Goal: Transaction & Acquisition: Book appointment/travel/reservation

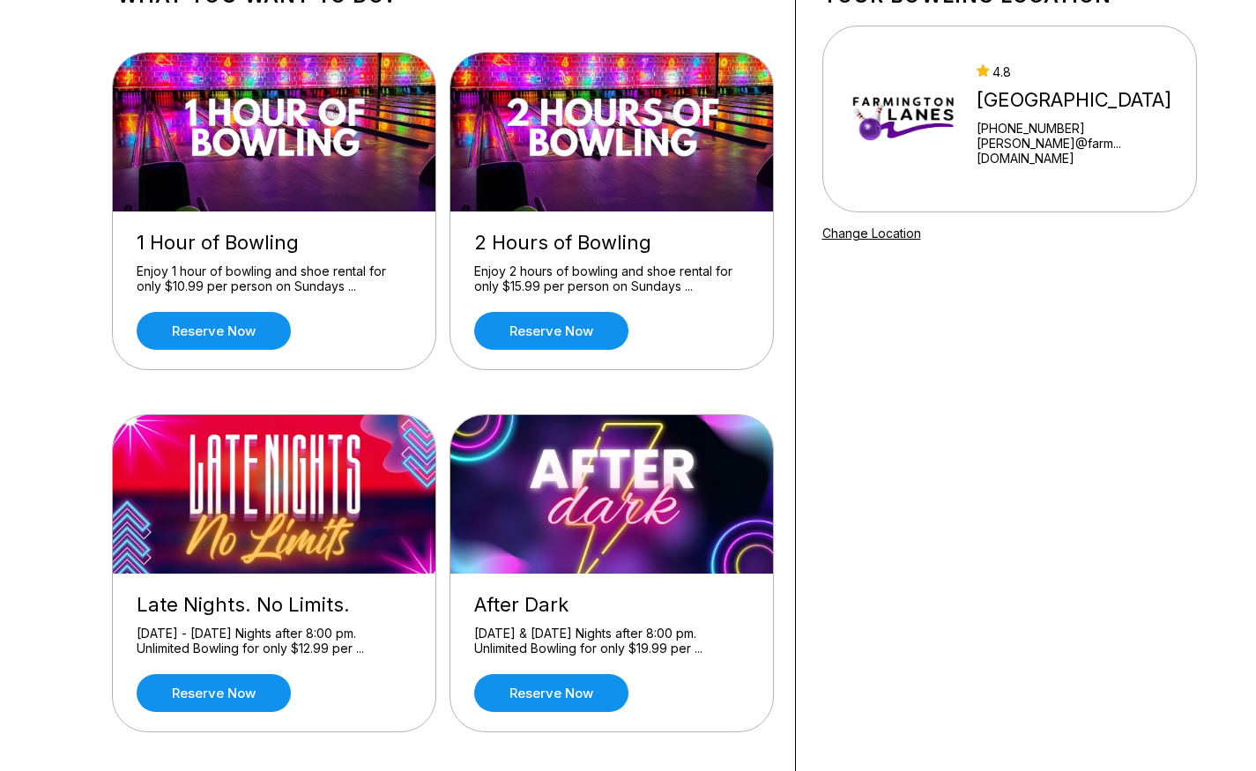
scroll to position [139, 0]
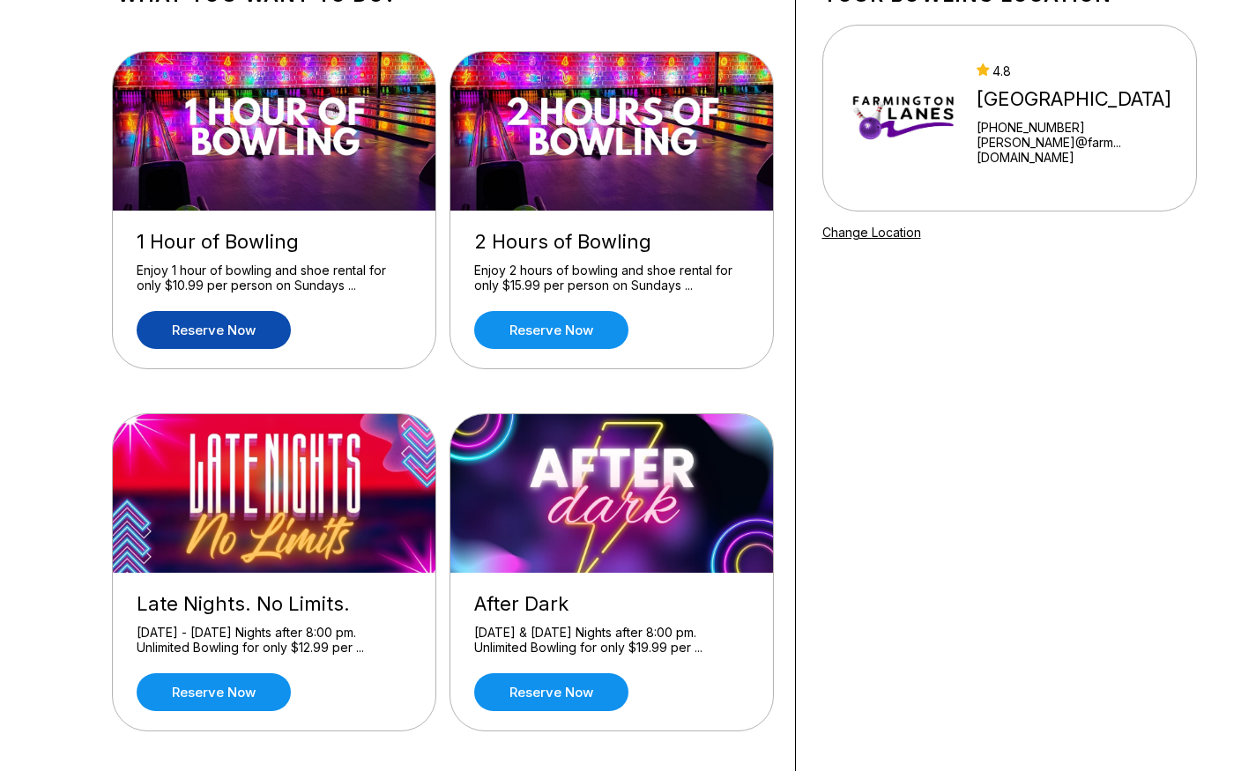
click at [220, 332] on link "Reserve now" at bounding box center [214, 330] width 154 height 38
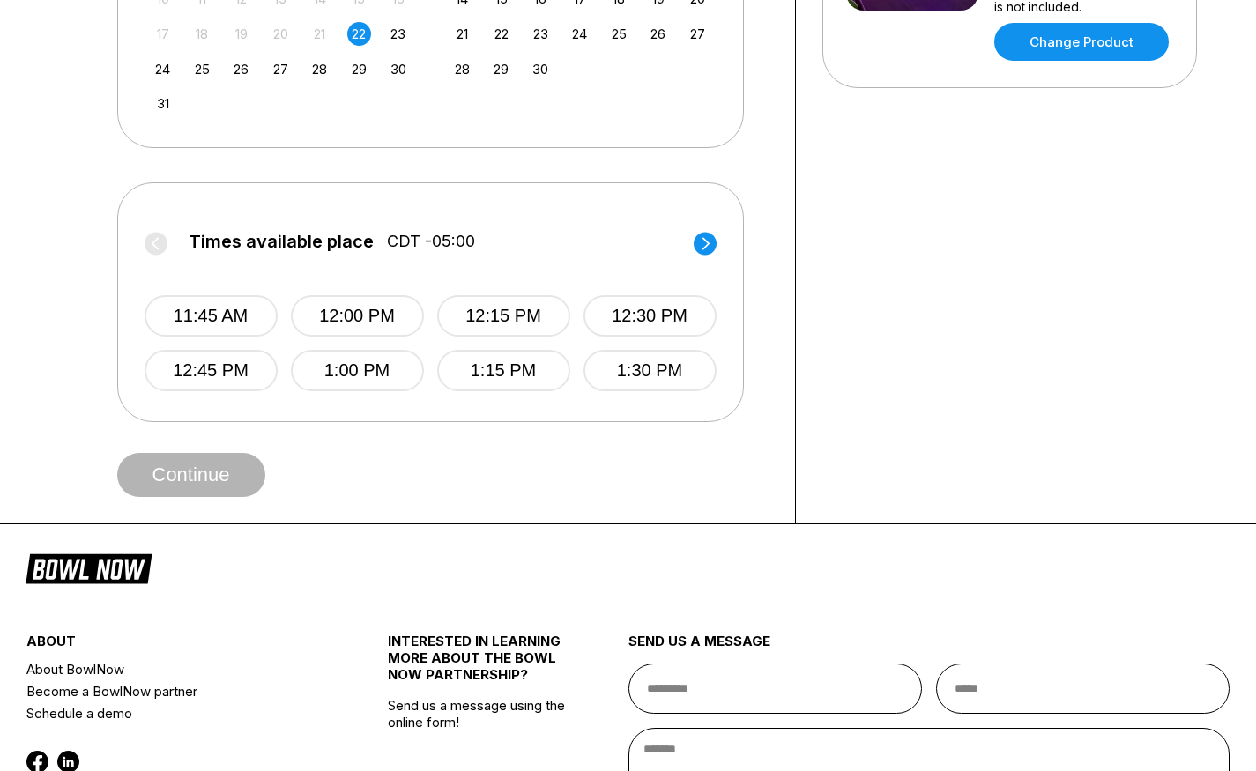
scroll to position [598, 0]
click at [363, 312] on button "12:00 PM" at bounding box center [357, 314] width 133 height 41
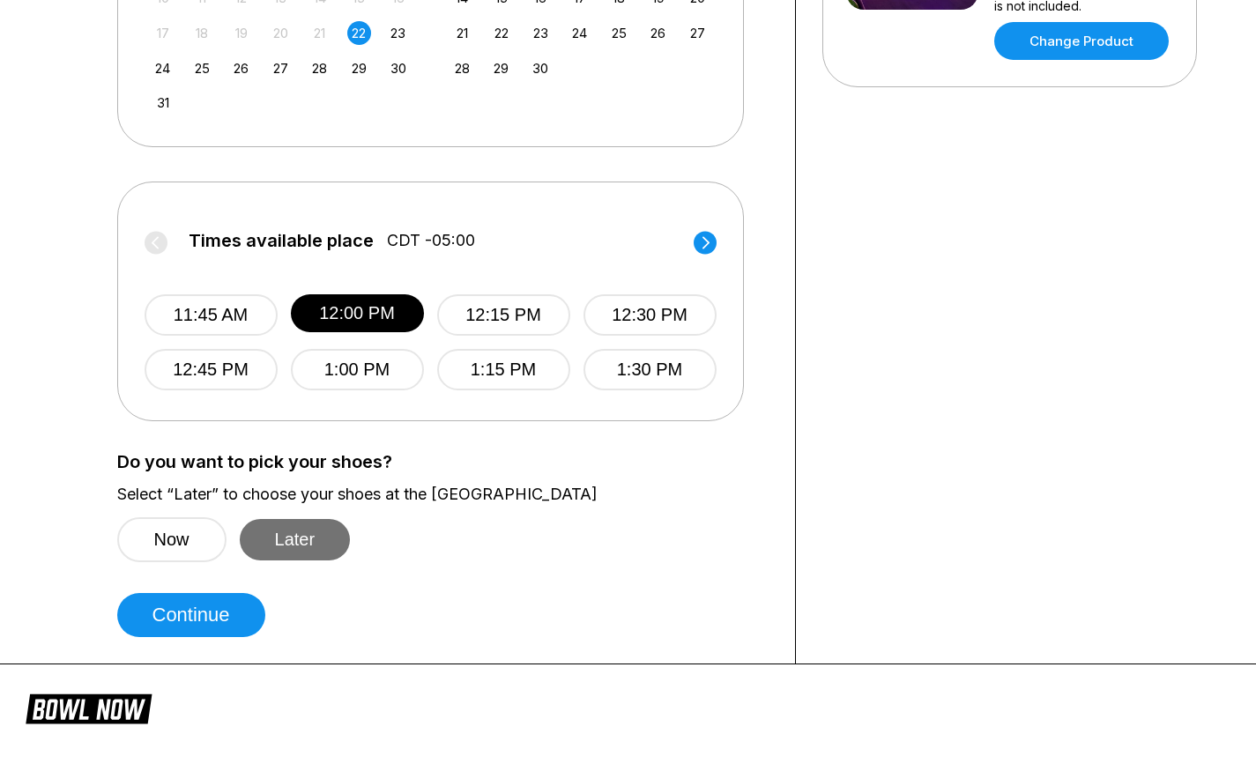
click at [311, 540] on button "Later" at bounding box center [295, 539] width 111 height 41
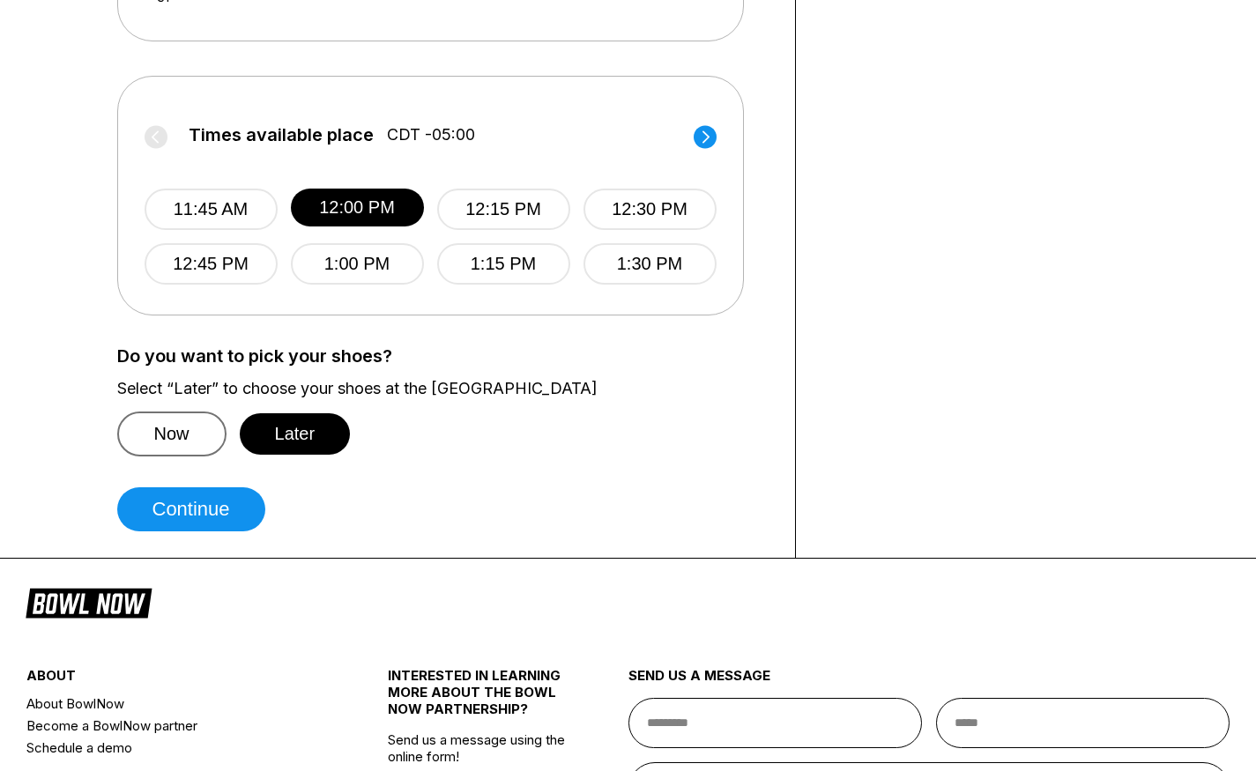
scroll to position [736, 0]
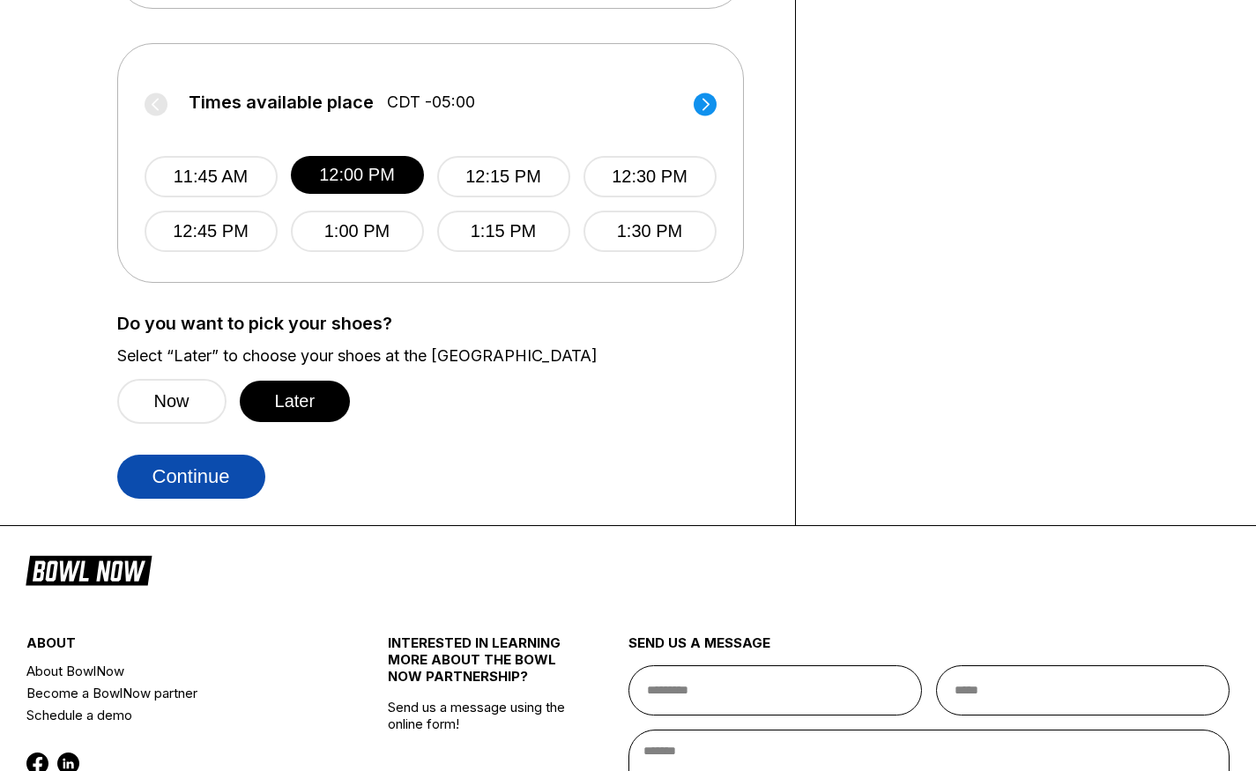
click at [184, 477] on button "Continue" at bounding box center [191, 477] width 148 height 44
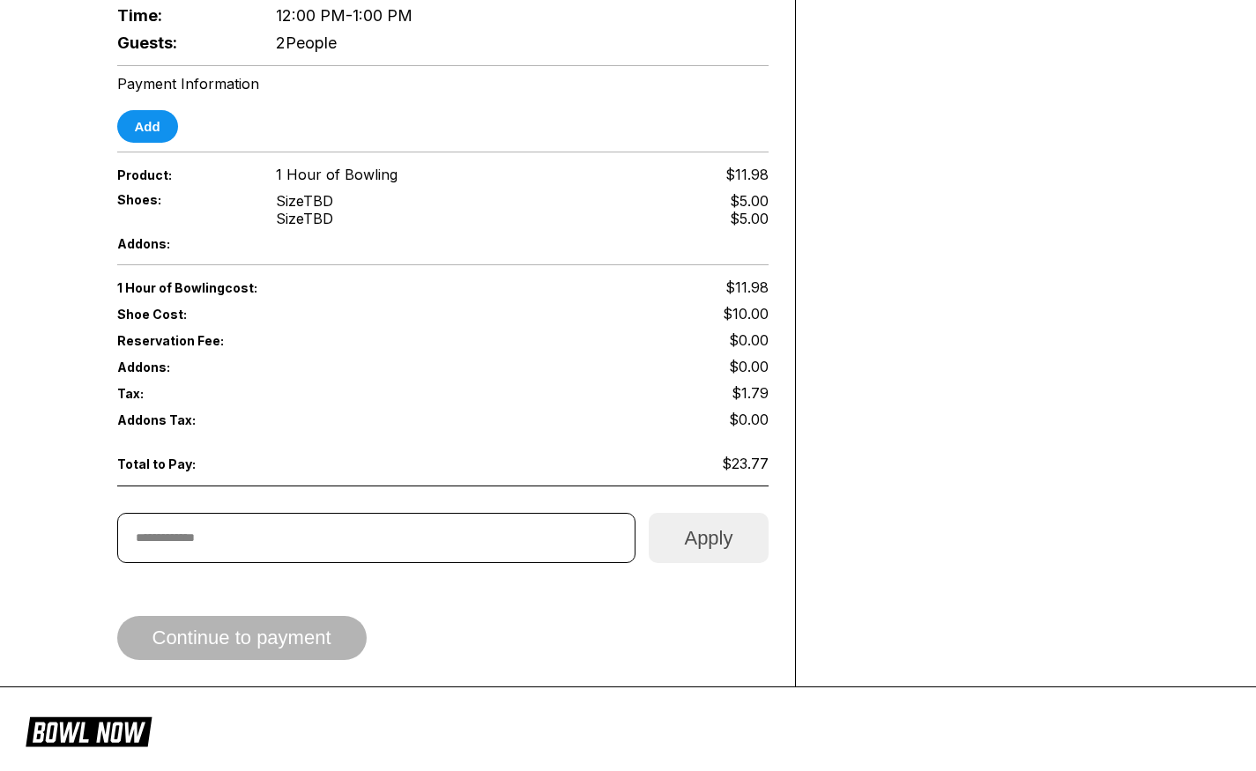
scroll to position [889, 0]
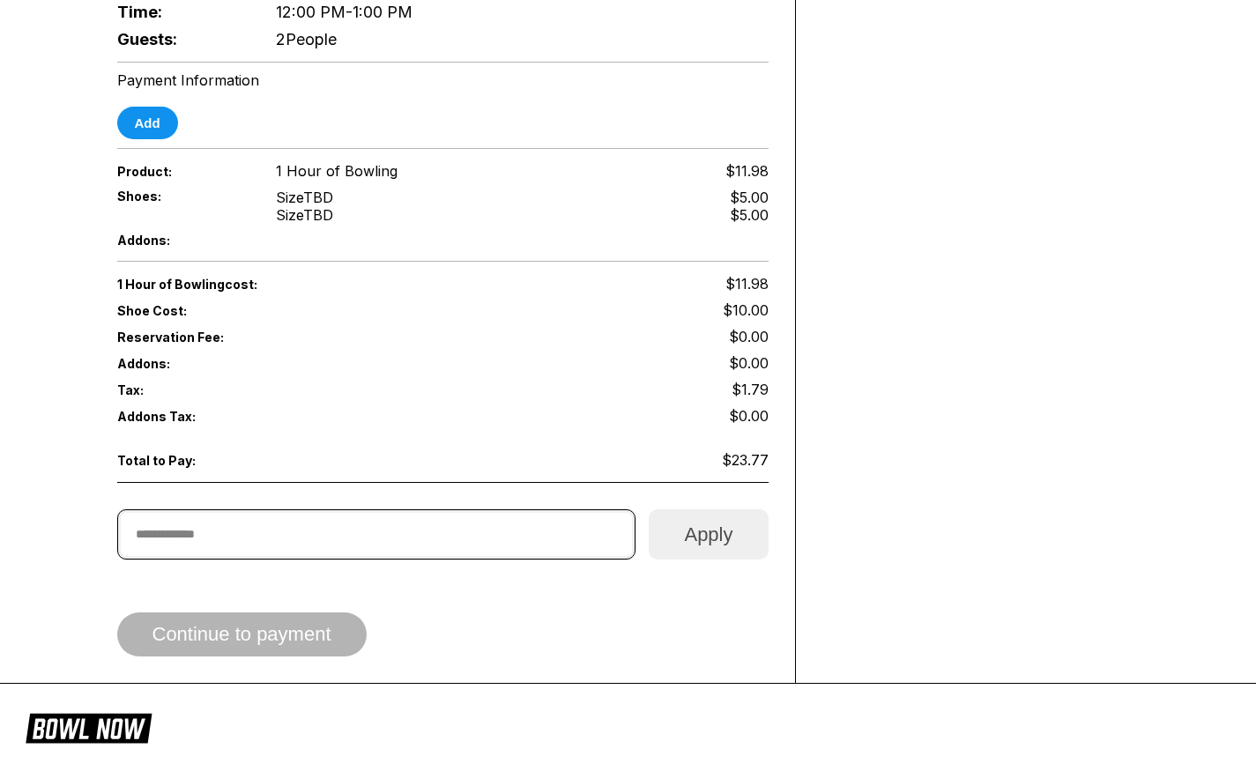
click at [406, 510] on input "text" at bounding box center [376, 535] width 519 height 50
paste input "*******"
type input "*******"
click at [695, 511] on button "Apply" at bounding box center [708, 535] width 119 height 50
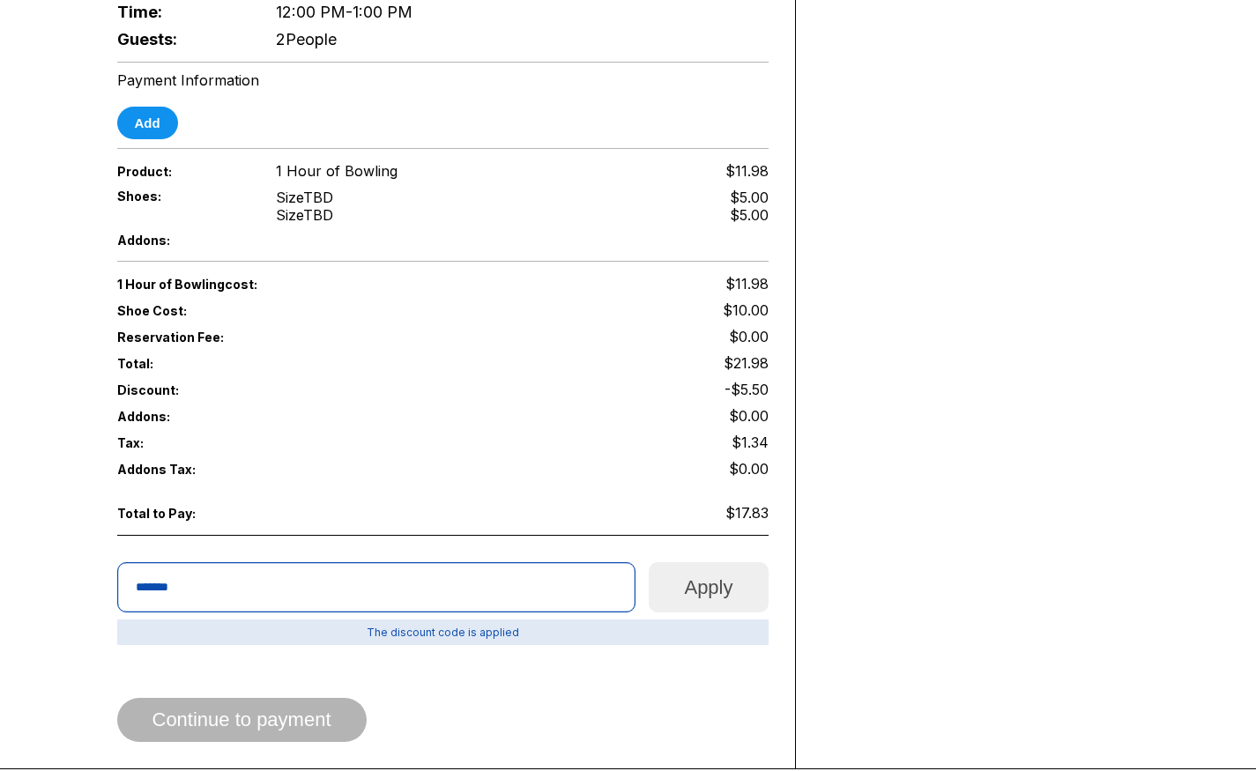
scroll to position [0, 0]
